Goal: Task Accomplishment & Management: Manage account settings

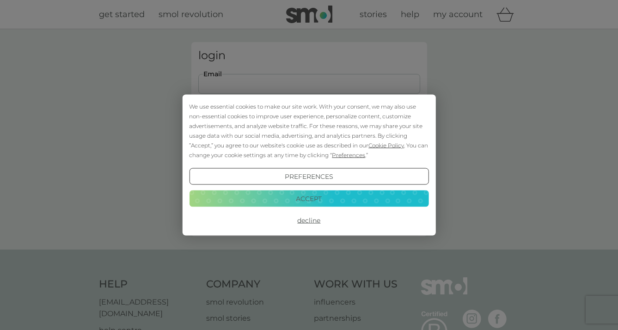
click at [283, 210] on div "Preferences Decline Accept" at bounding box center [309, 198] width 240 height 61
click at [285, 198] on button "Accept" at bounding box center [309, 198] width 240 height 17
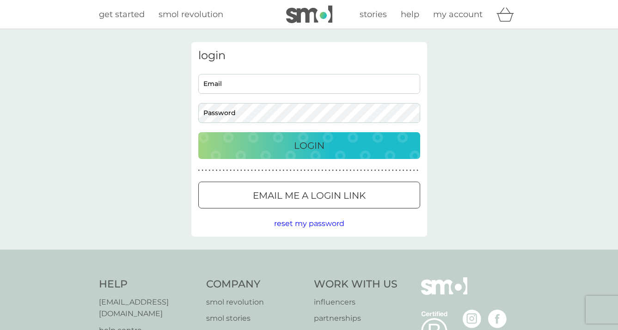
click at [247, 80] on input "Email" at bounding box center [309, 84] width 222 height 20
click at [230, 77] on input "Email" at bounding box center [309, 84] width 222 height 20
type input "[EMAIL_ADDRESS][DOMAIN_NAME]"
click at [198, 132] on button "Login" at bounding box center [309, 145] width 222 height 27
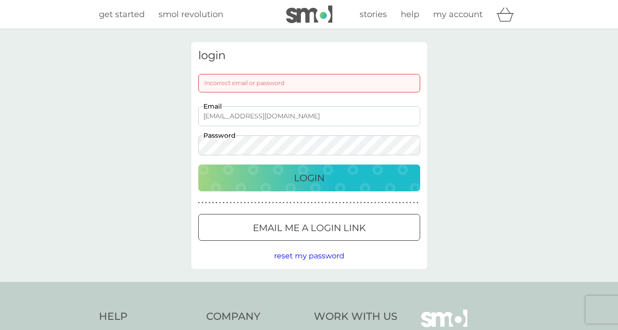
click at [198, 165] on button "Login" at bounding box center [309, 178] width 222 height 27
click at [328, 231] on p "Email me a login link" at bounding box center [309, 228] width 113 height 15
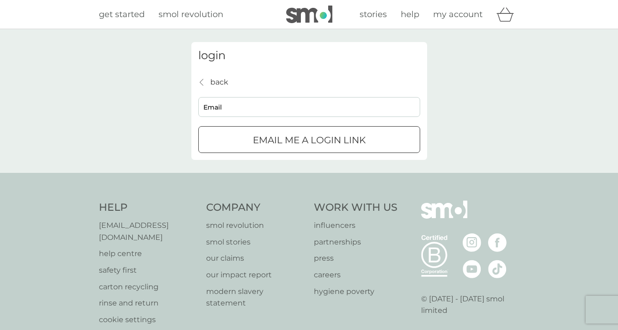
click at [215, 87] on p "back" at bounding box center [219, 82] width 18 height 12
